Goal: Navigation & Orientation: Find specific page/section

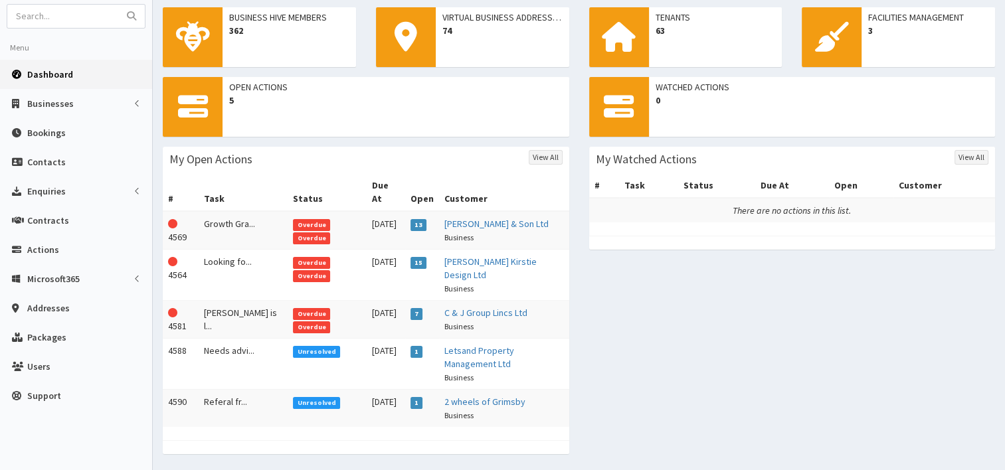
scroll to position [85, 0]
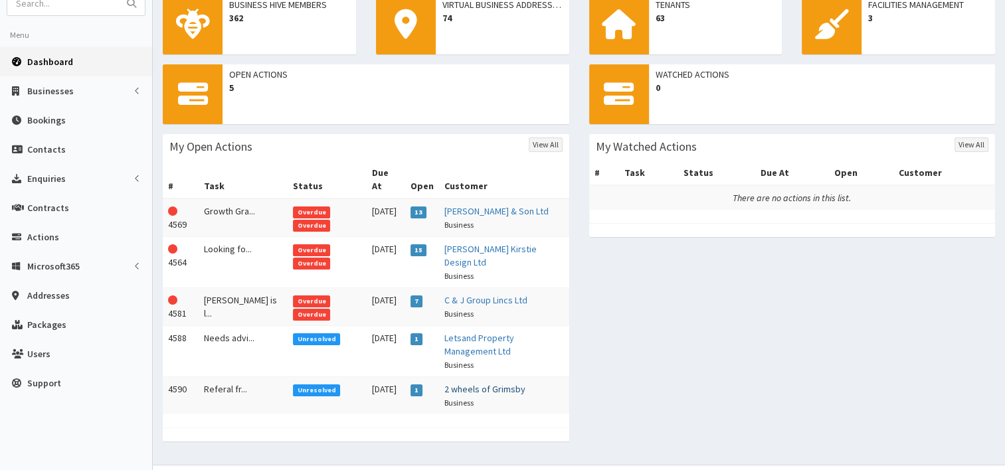
click at [457, 383] on link "2 wheels of Grimsby" at bounding box center [484, 389] width 81 height 12
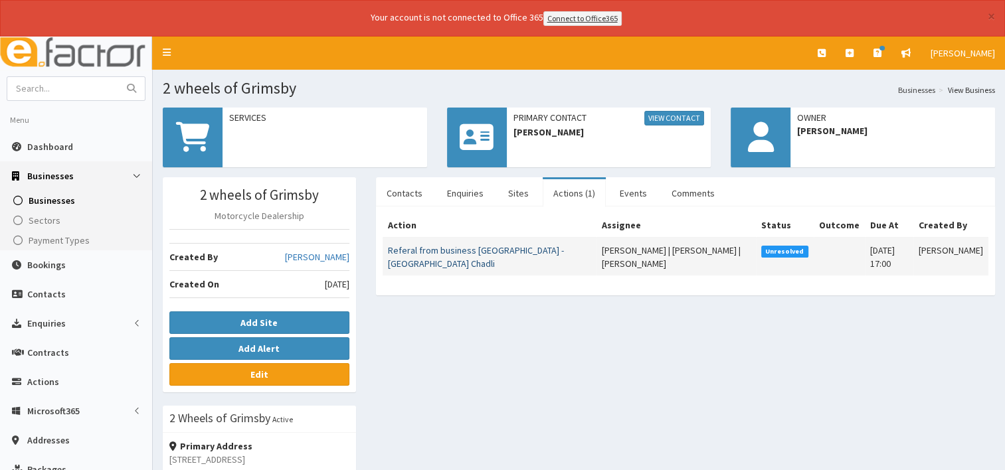
click at [418, 247] on link "Referal from business [GEOGRAPHIC_DATA] - [GEOGRAPHIC_DATA] Chadli" at bounding box center [476, 256] width 176 height 25
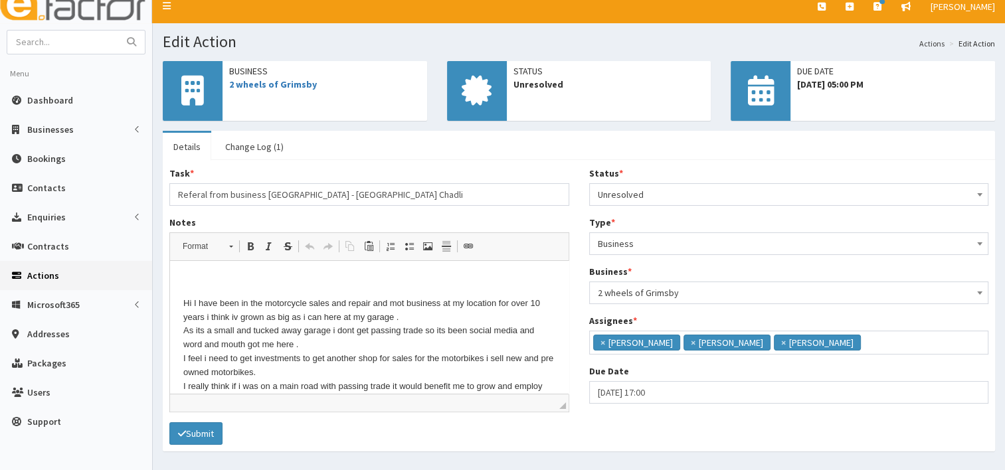
scroll to position [66, 0]
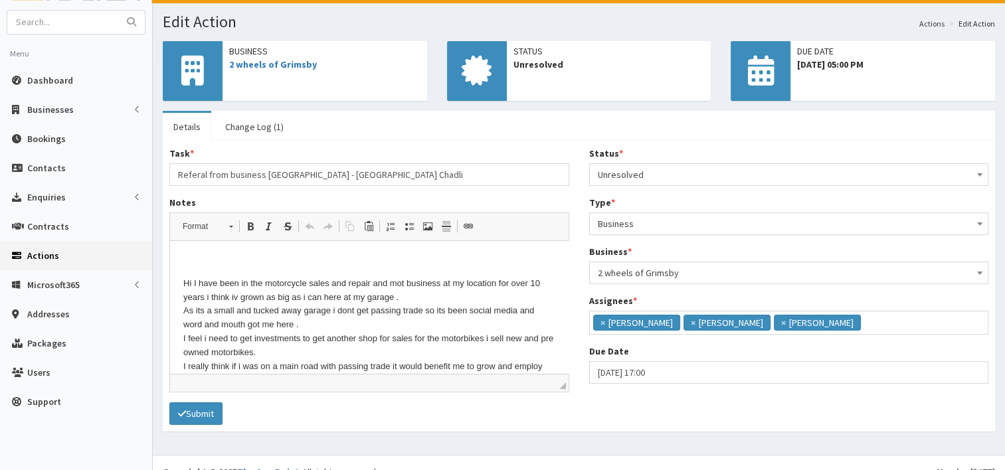
click at [58, 255] on link "Actions" at bounding box center [76, 255] width 152 height 29
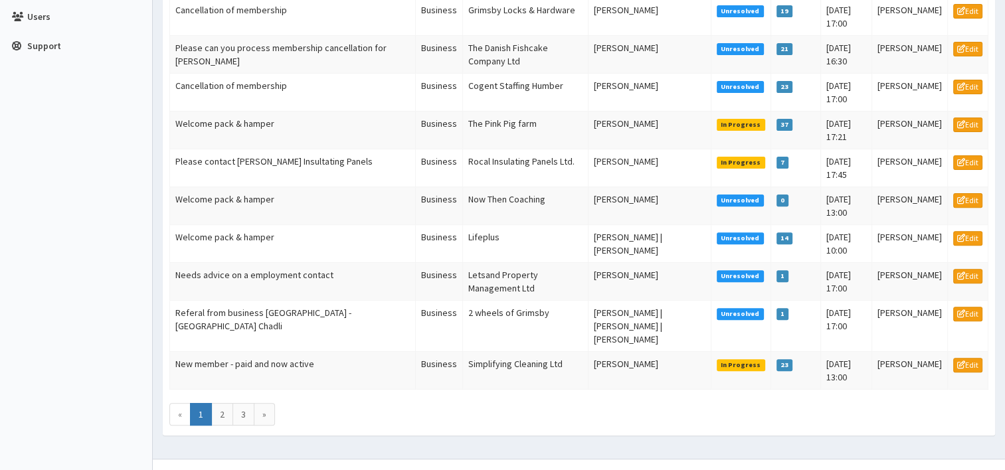
scroll to position [428, 0]
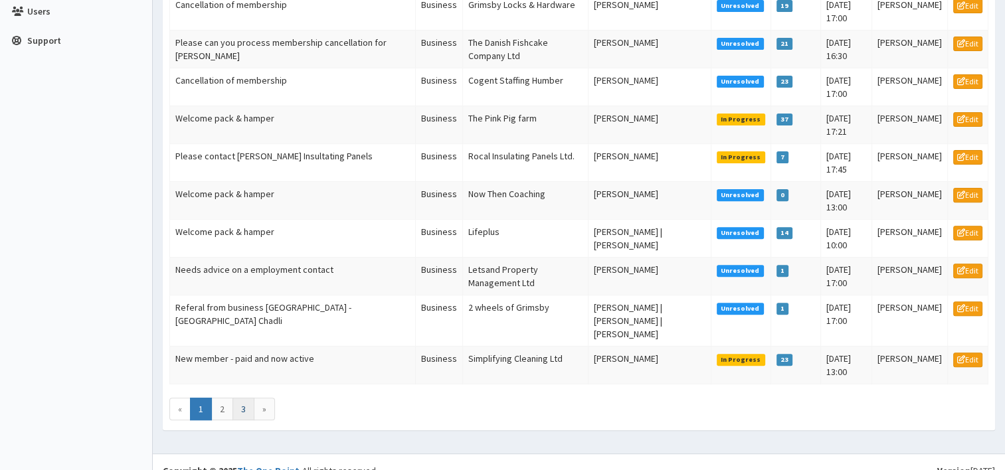
click at [242, 398] on link "3" at bounding box center [243, 409] width 22 height 23
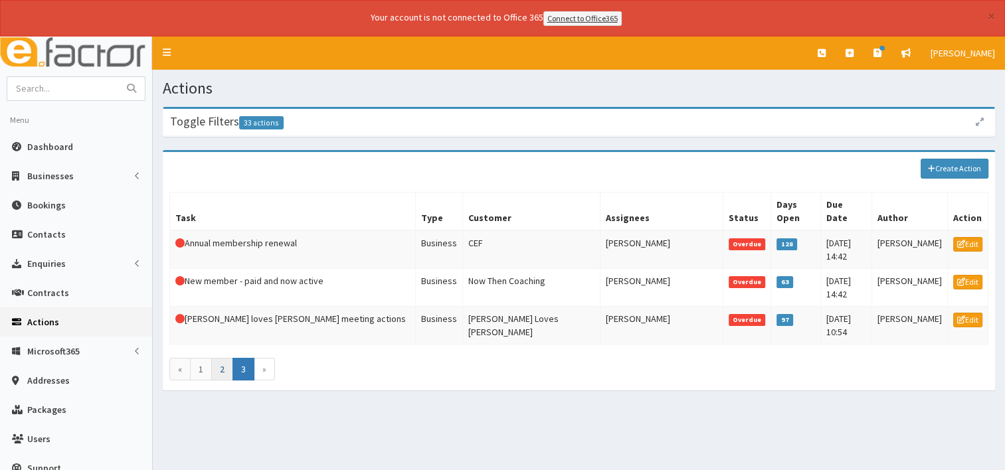
click at [221, 358] on link "2" at bounding box center [222, 369] width 22 height 23
click at [203, 358] on link "1" at bounding box center [201, 369] width 22 height 23
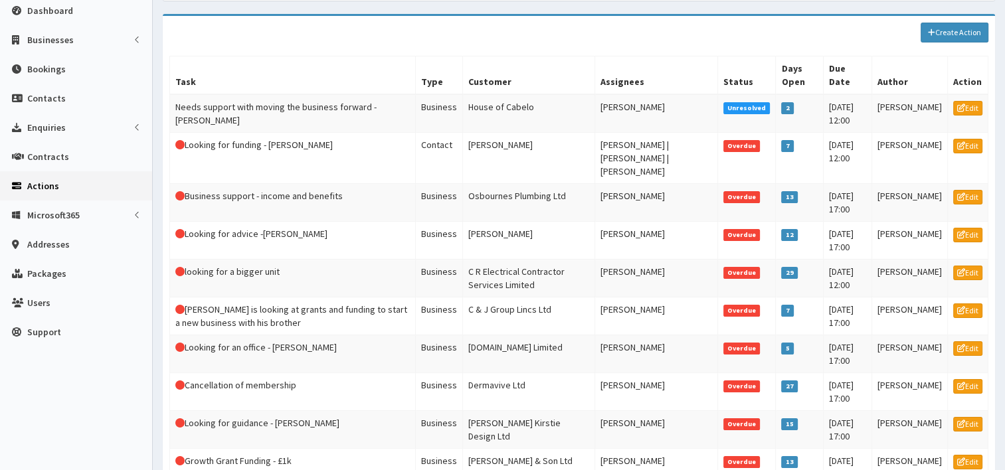
scroll to position [133, 0]
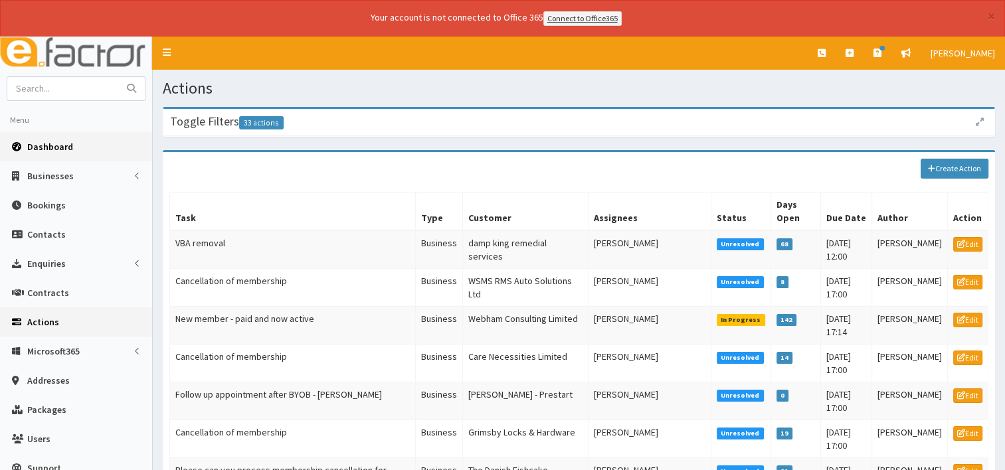
click at [52, 149] on span "Dashboard" at bounding box center [50, 147] width 46 height 12
